Goal: Navigation & Orientation: Understand site structure

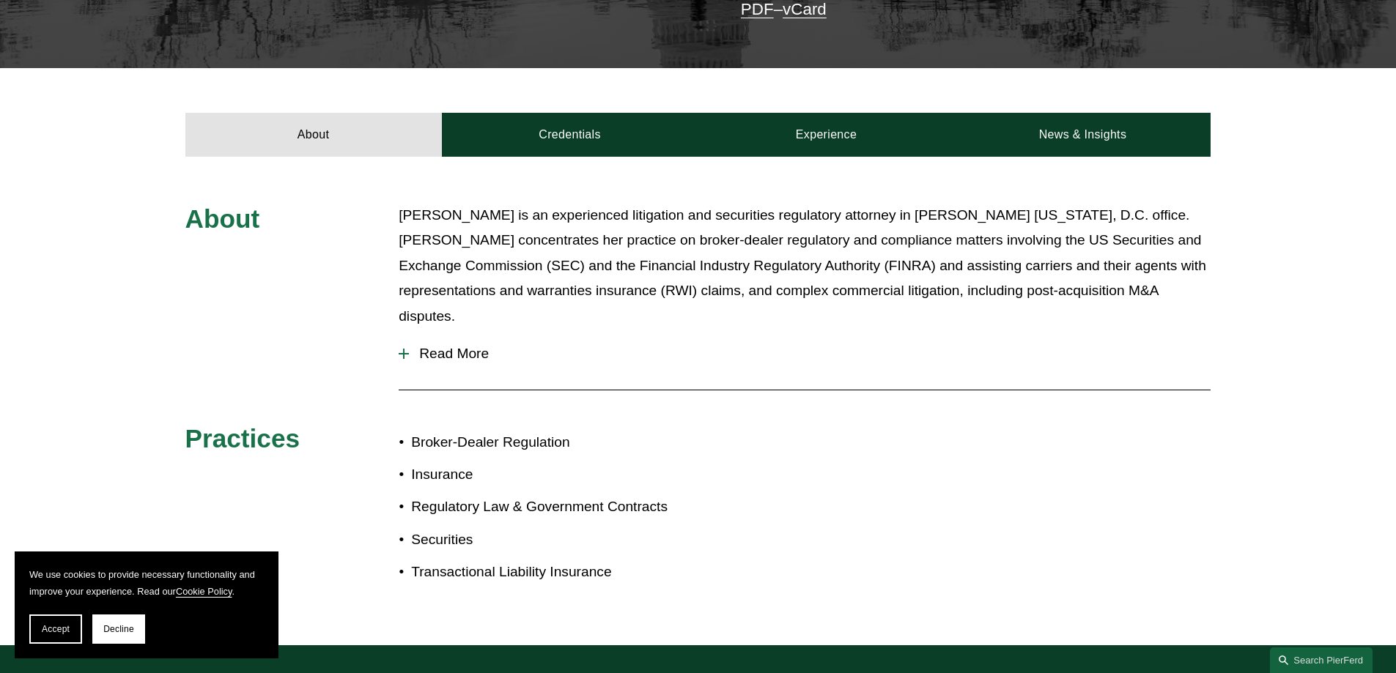
scroll to position [373, 0]
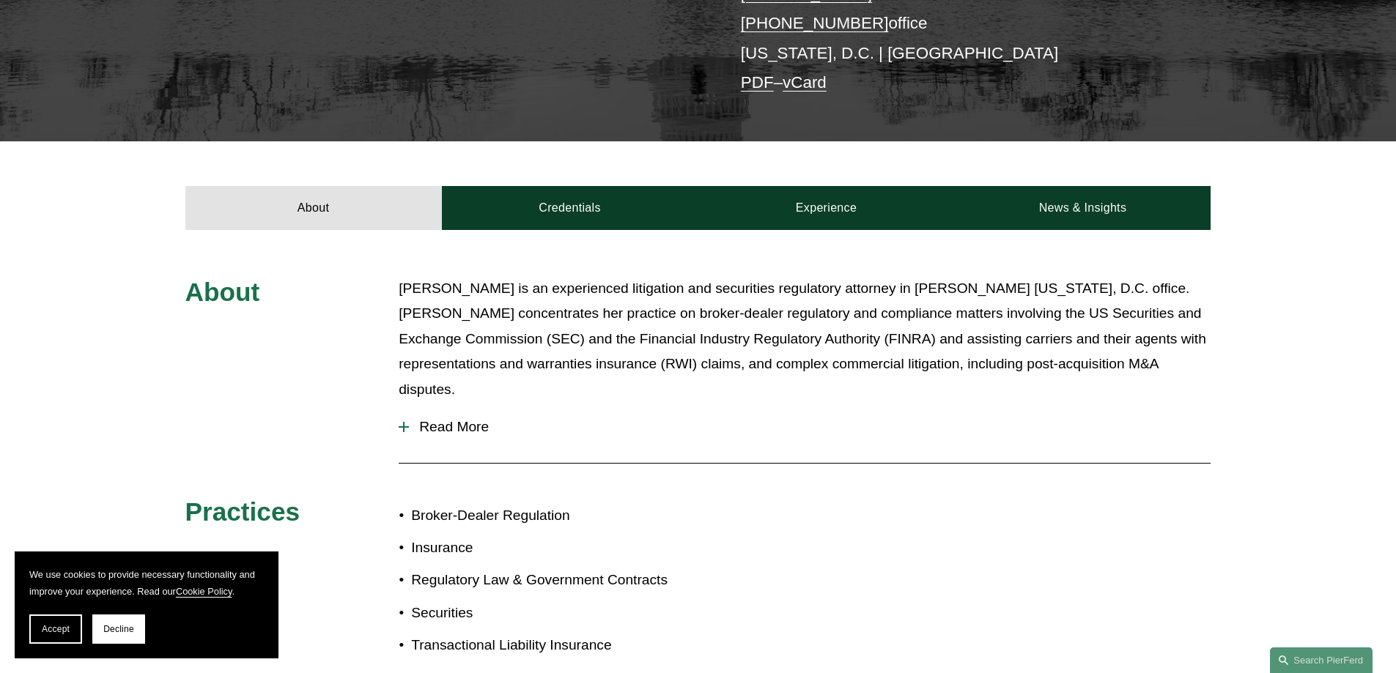
click at [470, 419] on span "Read More" at bounding box center [810, 427] width 802 height 16
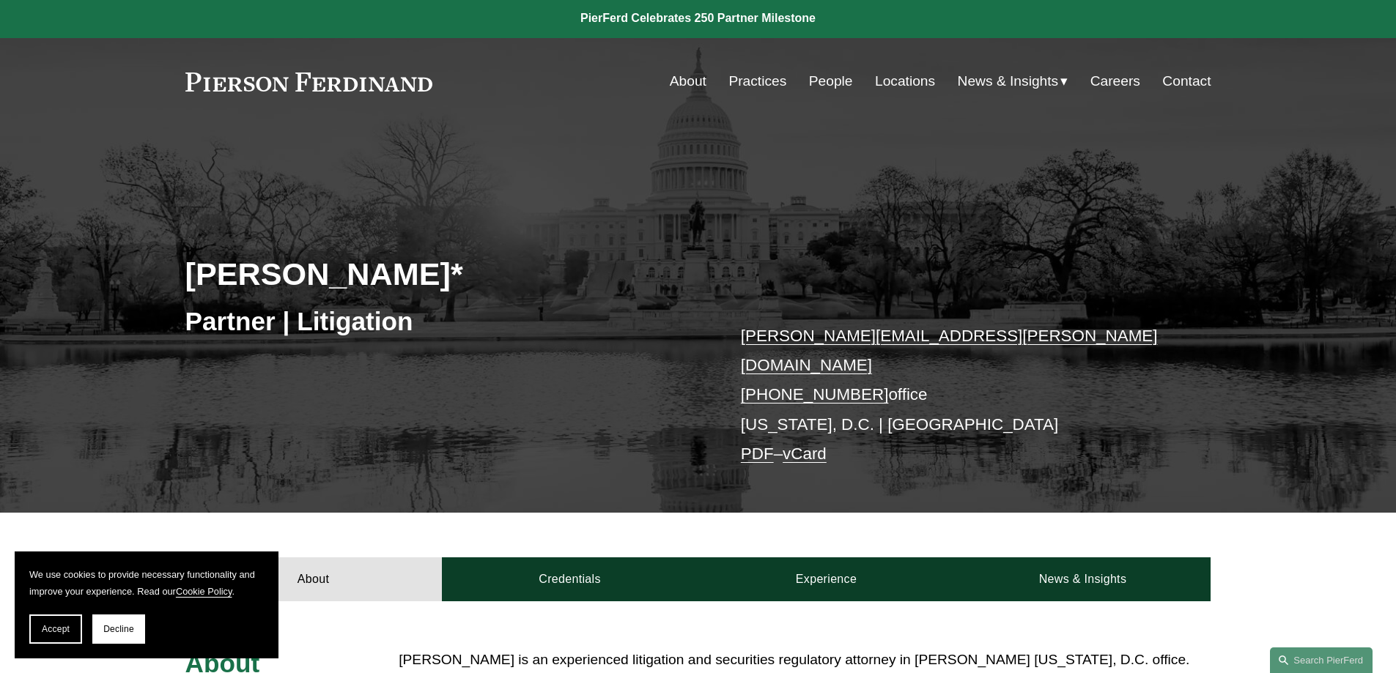
scroll to position [0, 0]
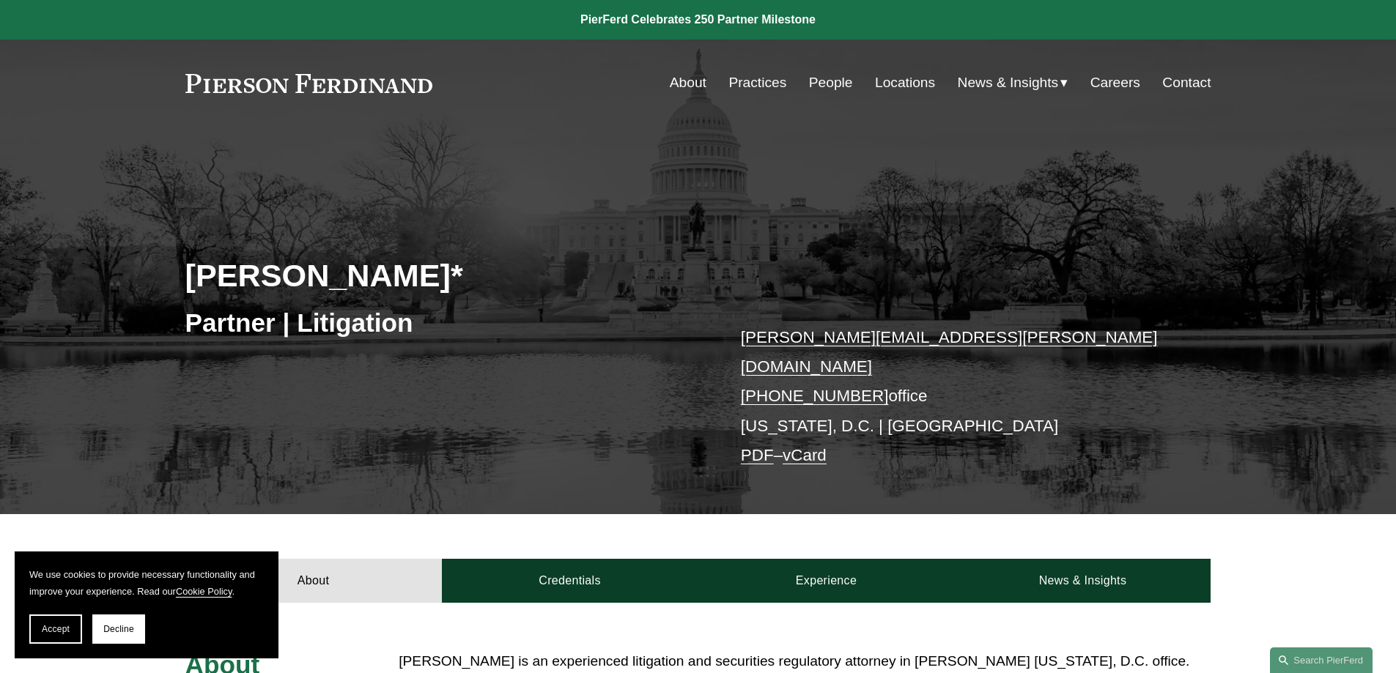
click at [758, 86] on link "Practices" at bounding box center [757, 83] width 58 height 28
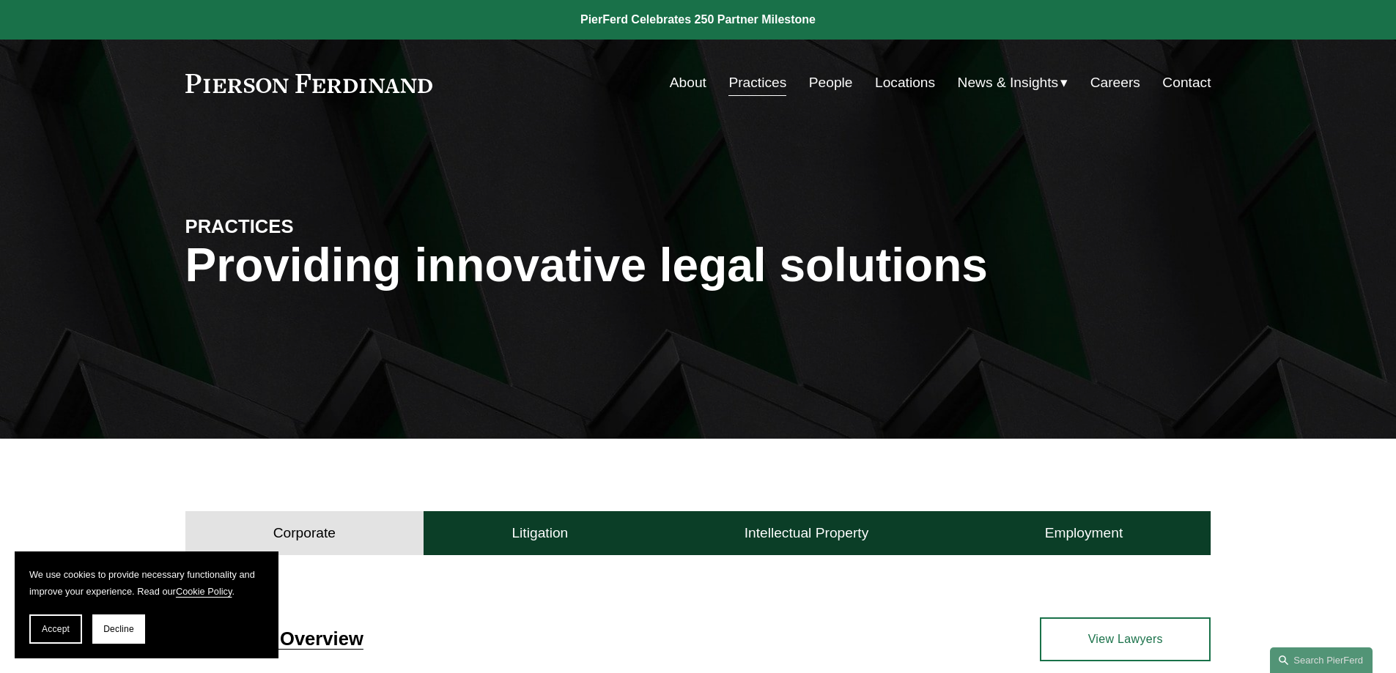
click at [835, 86] on link "People" at bounding box center [831, 83] width 44 height 28
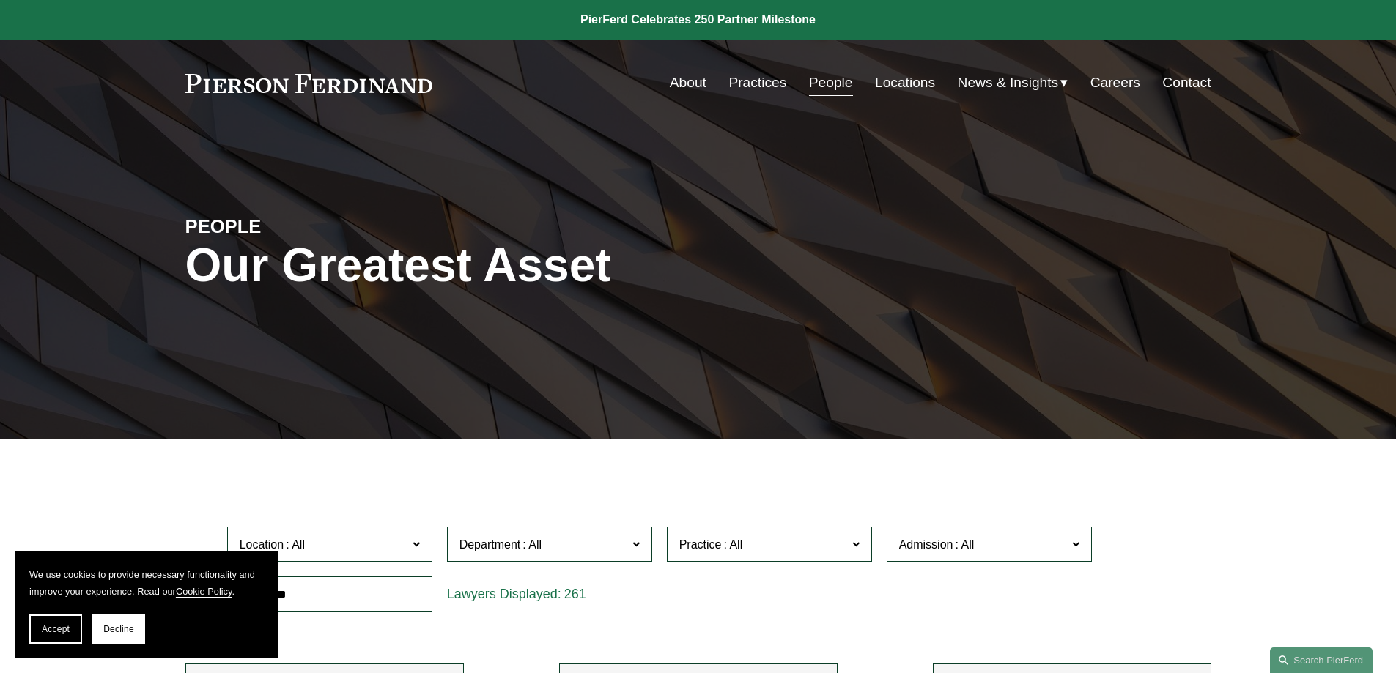
click at [684, 81] on link "About" at bounding box center [688, 83] width 37 height 28
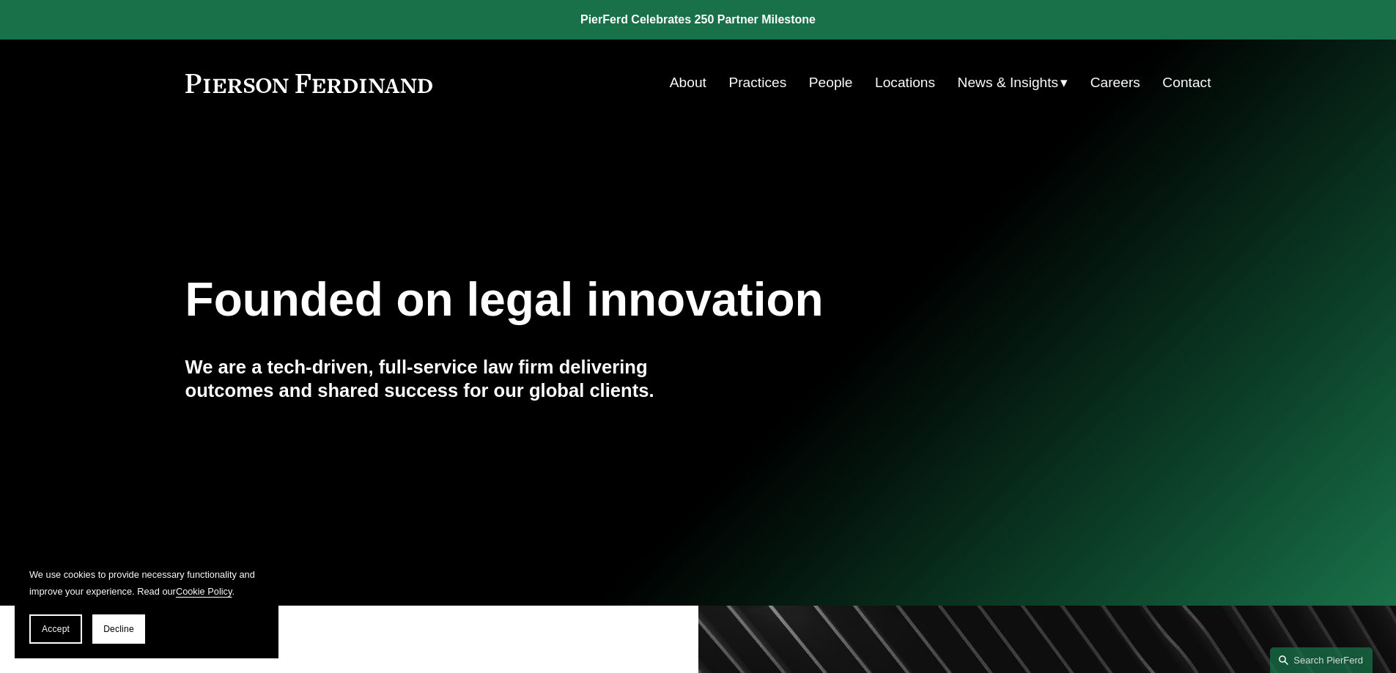
click at [1046, 218] on div "Founded on legal innovation We are a tech-driven, full-service law firm deliver…" at bounding box center [698, 366] width 1396 height 450
